Goal: Task Accomplishment & Management: Manage account settings

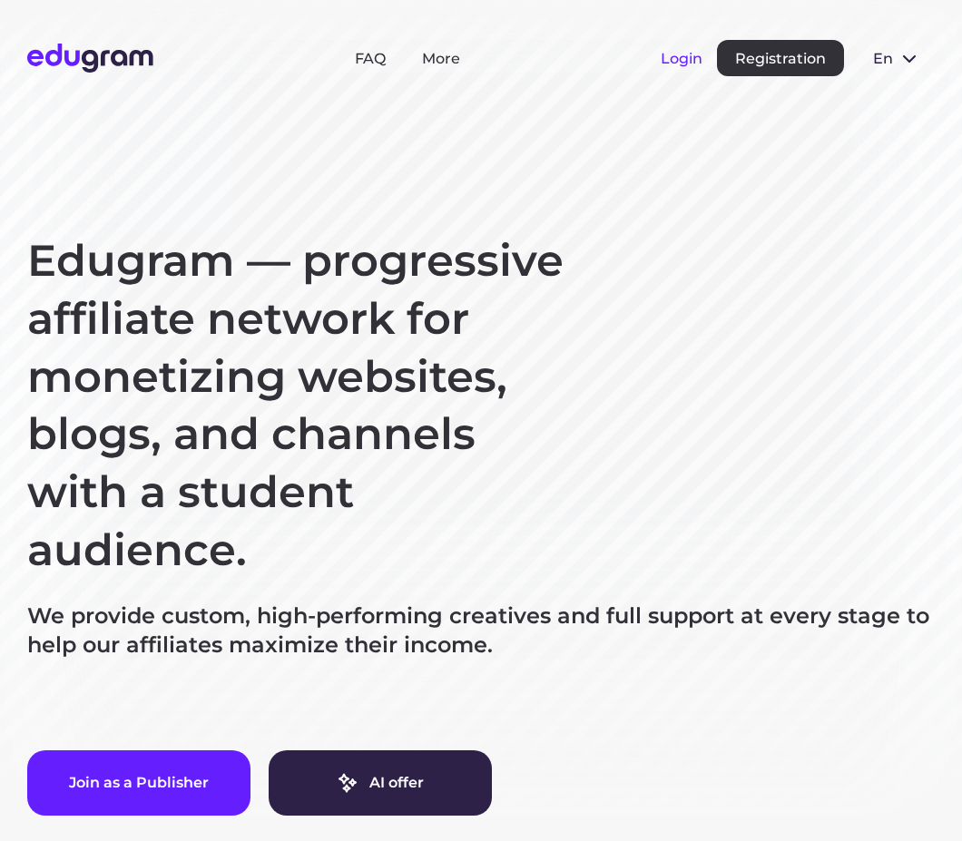
click at [684, 56] on button "Login" at bounding box center [682, 58] width 42 height 17
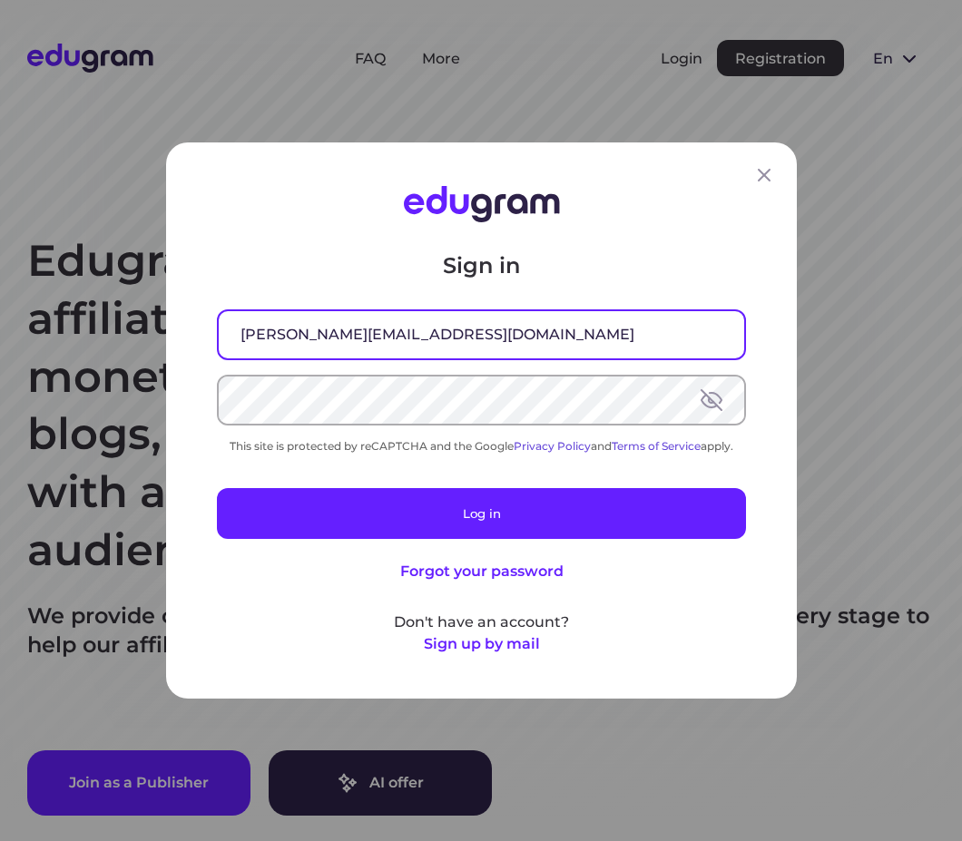
click at [430, 337] on input "[PERSON_NAME][EMAIL_ADDRESS][DOMAIN_NAME]" at bounding box center [481, 334] width 525 height 47
click at [662, 337] on input "[PERSON_NAME][EMAIL_ADDRESS][DOMAIN_NAME]" at bounding box center [481, 334] width 525 height 47
paste input "[PERSON_NAME]"
type input "[PERSON_NAME][EMAIL_ADDRESS][DOMAIN_NAME]"
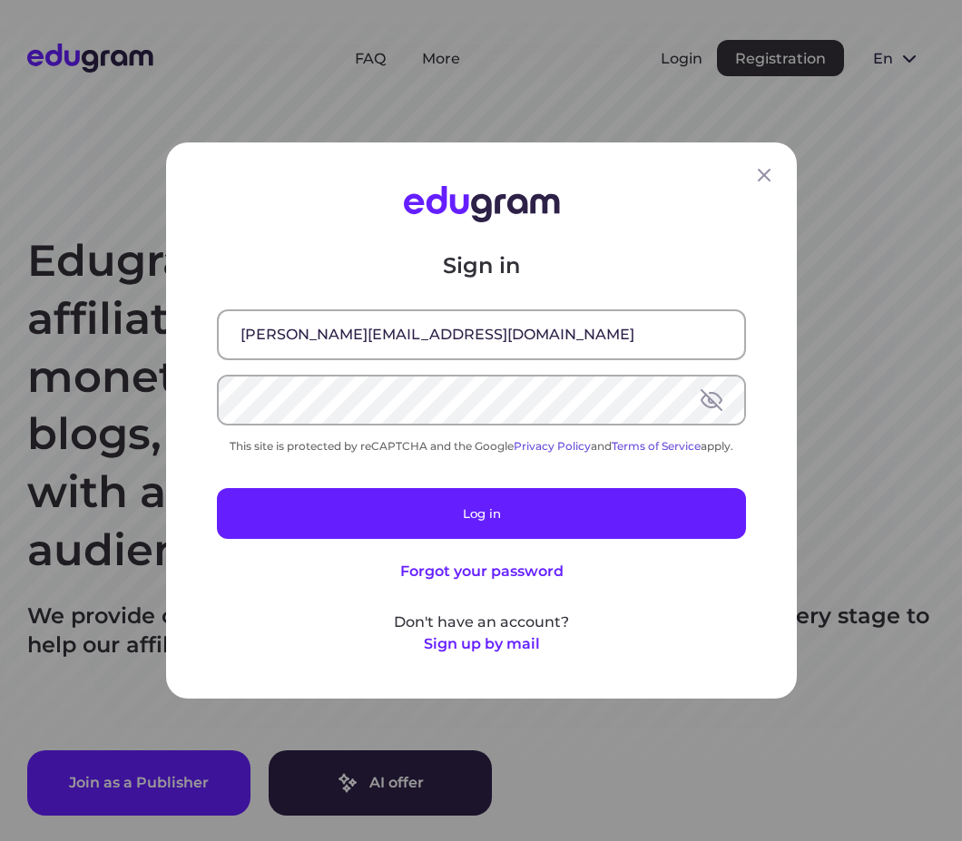
click at [622, 220] on div at bounding box center [481, 204] width 529 height 36
click at [701, 406] on button at bounding box center [712, 400] width 22 height 22
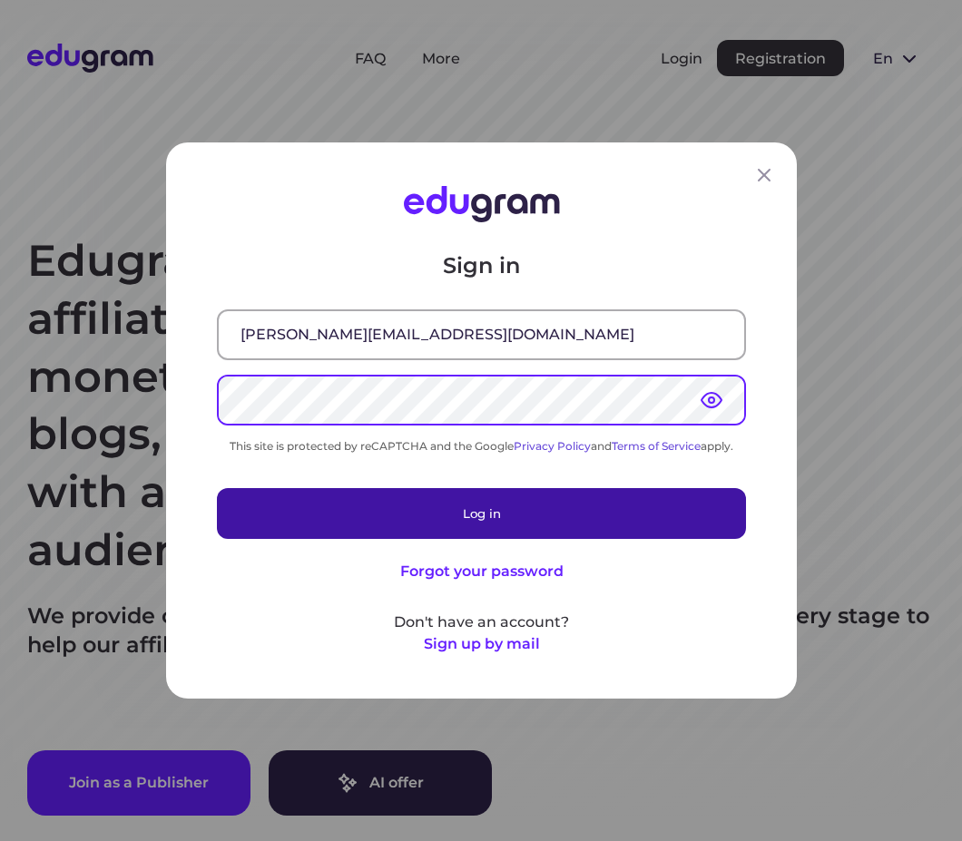
click at [575, 511] on button "Log in" at bounding box center [481, 513] width 529 height 51
